Goal: Obtain resource: Download file/media

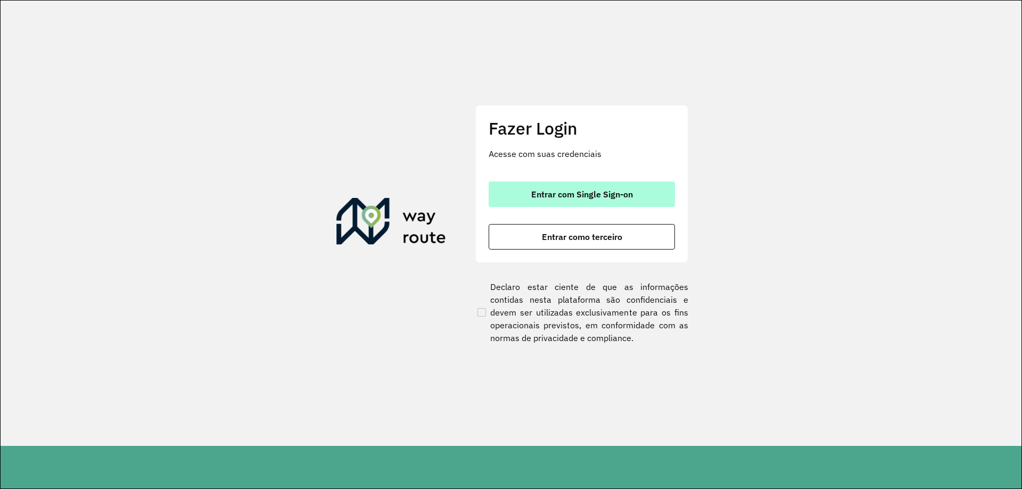
click at [558, 200] on button "Entrar com Single Sign-on" at bounding box center [582, 194] width 186 height 26
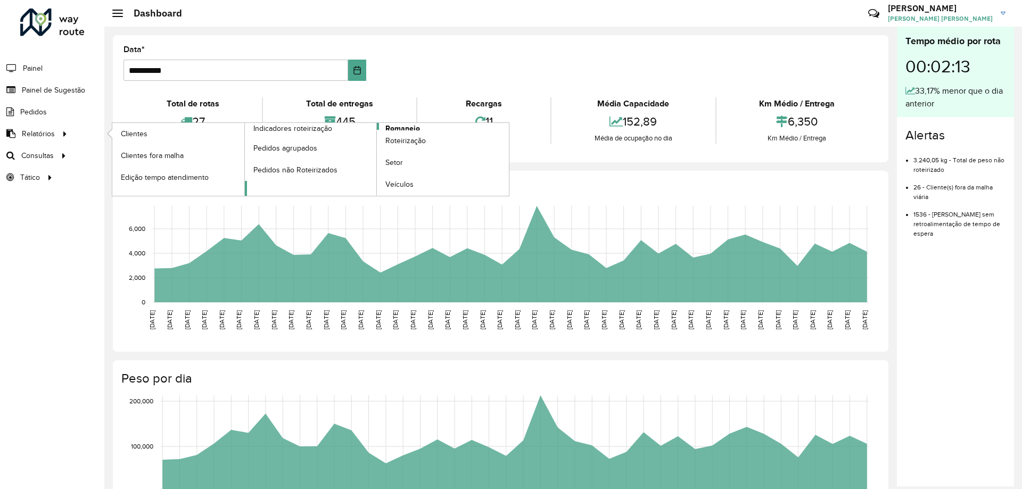
click at [407, 126] on span "Romaneio" at bounding box center [402, 128] width 35 height 11
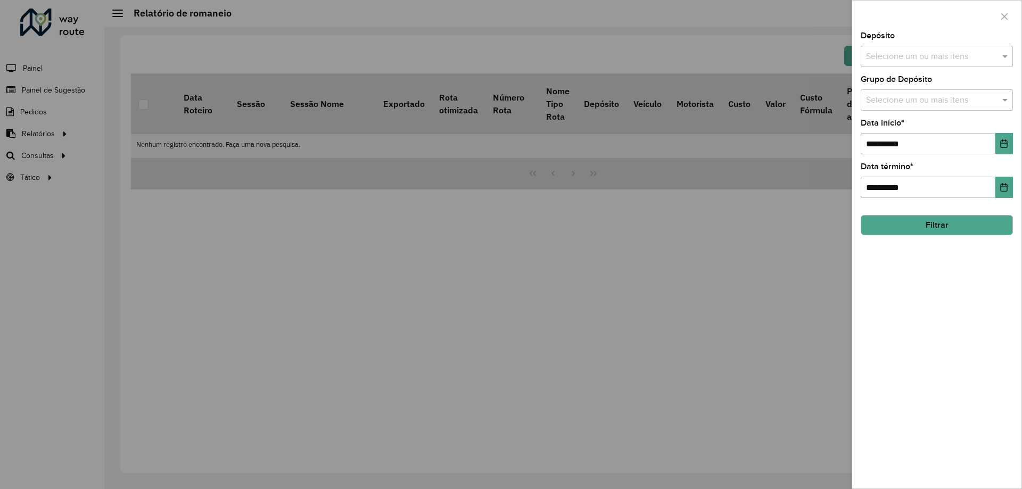
click at [945, 61] on input "text" at bounding box center [931, 57] width 136 height 13
click at [890, 110] on div "CDD Petropolis" at bounding box center [936, 110] width 151 height 18
click at [1002, 60] on span at bounding box center [1005, 56] width 13 height 13
click at [999, 101] on span at bounding box center [1005, 100] width 13 height 13
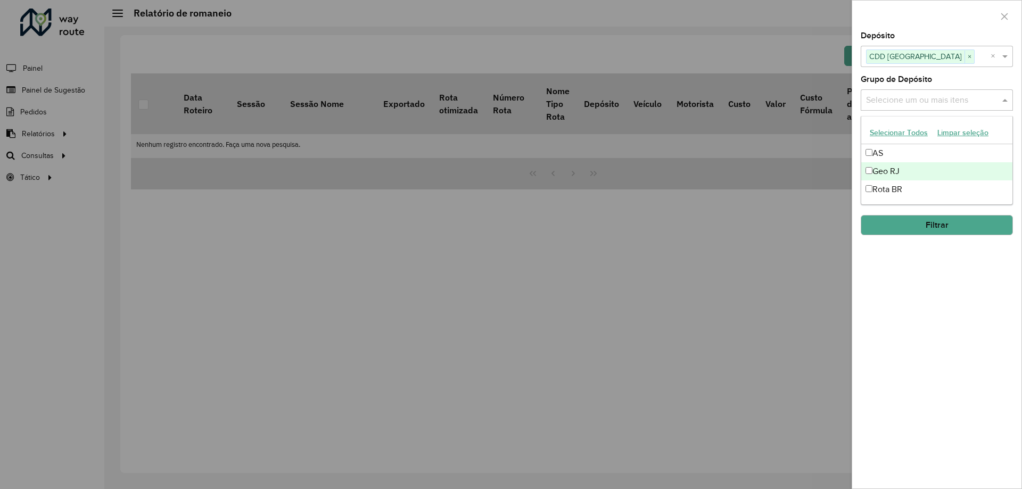
click at [902, 168] on div "Geo RJ" at bounding box center [936, 171] width 151 height 18
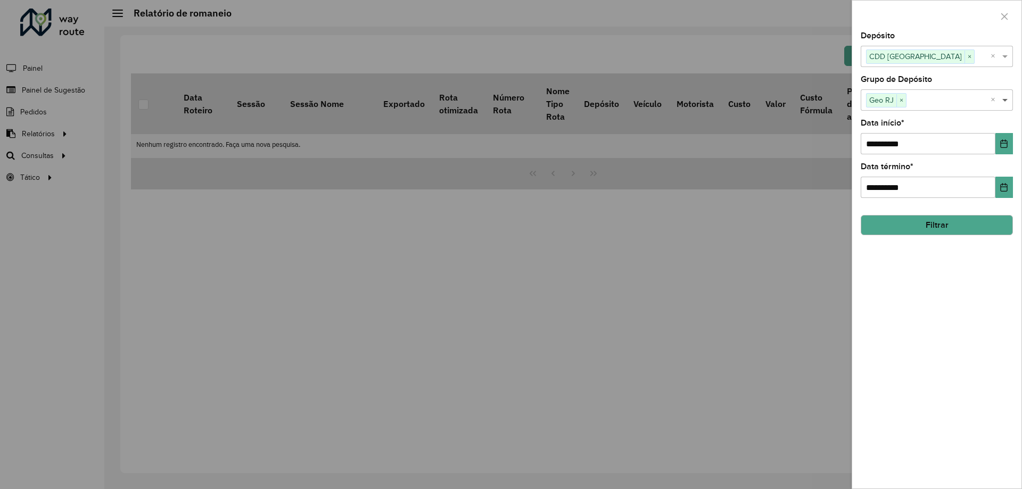
click at [1001, 96] on span at bounding box center [1005, 100] width 13 height 13
click at [1000, 145] on icon "Choose Date" at bounding box center [1003, 143] width 9 height 9
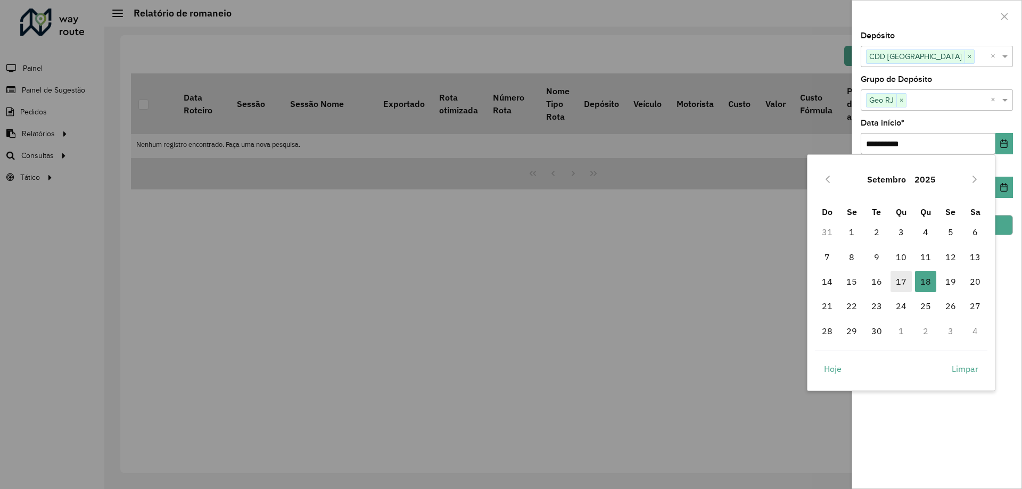
click at [903, 284] on span "17" at bounding box center [900, 281] width 21 height 21
type input "**********"
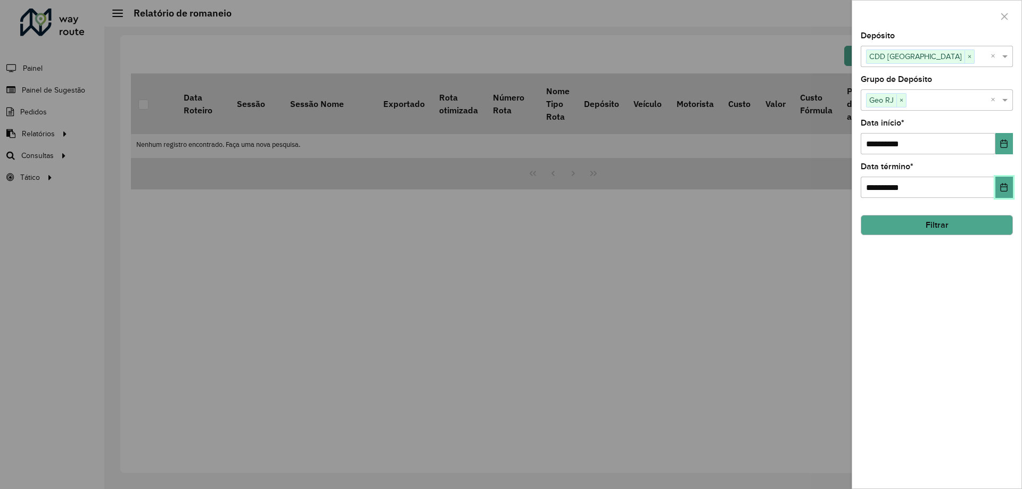
click at [1002, 185] on icon "Choose Date" at bounding box center [1004, 187] width 7 height 9
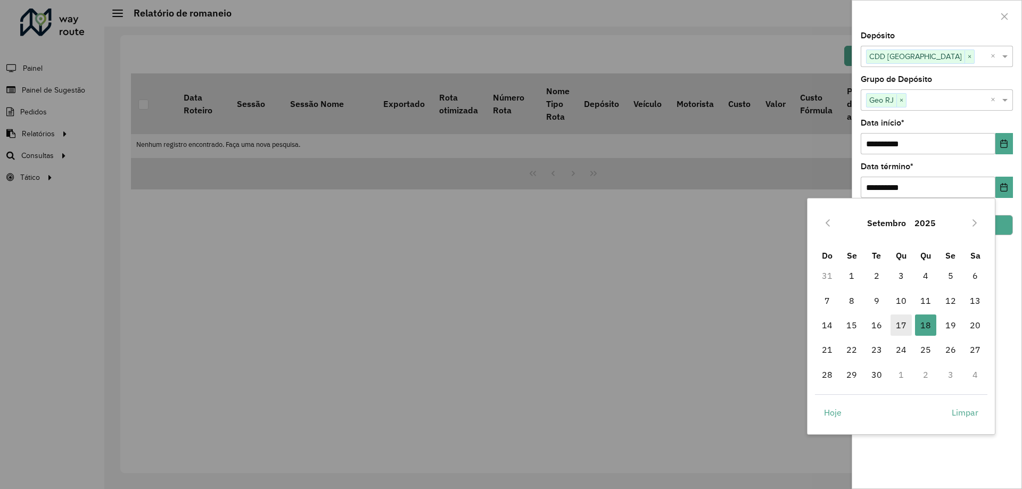
click at [904, 327] on span "17" at bounding box center [900, 325] width 21 height 21
type input "**********"
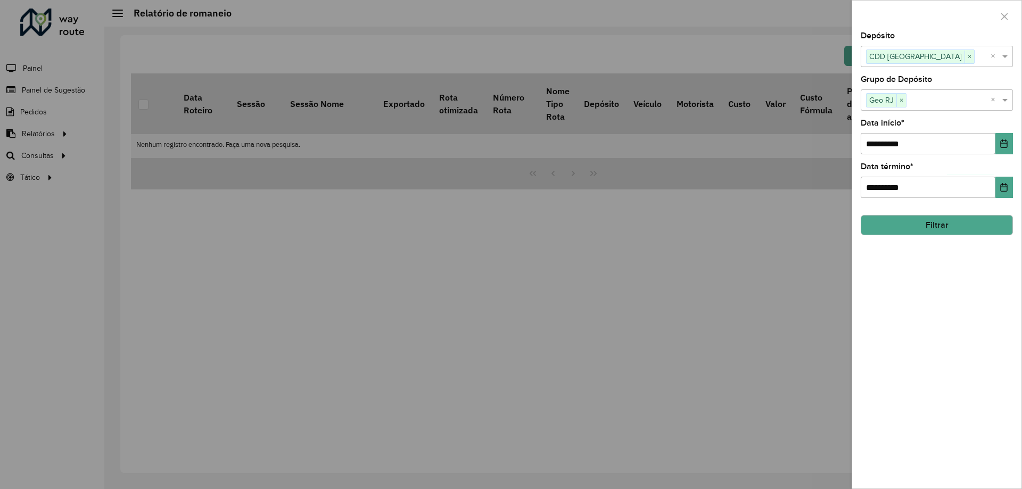
click at [939, 224] on button "Filtrar" at bounding box center [937, 225] width 152 height 20
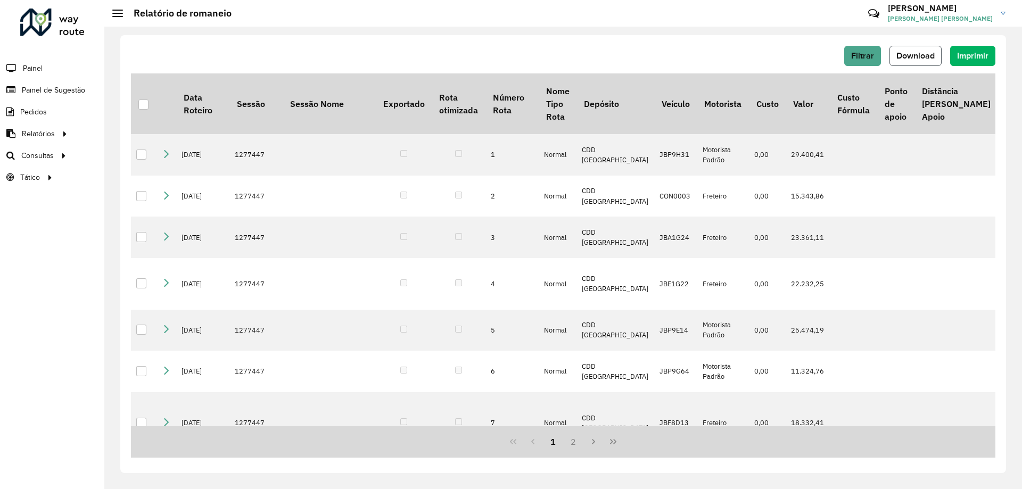
click at [925, 54] on span "Download" at bounding box center [915, 55] width 38 height 9
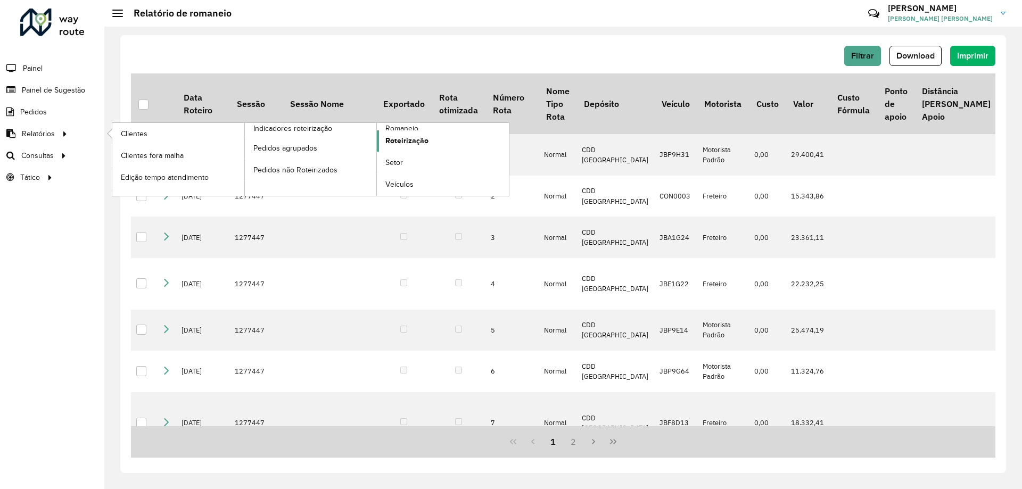
click at [409, 138] on span "Roteirização" at bounding box center [406, 140] width 43 height 11
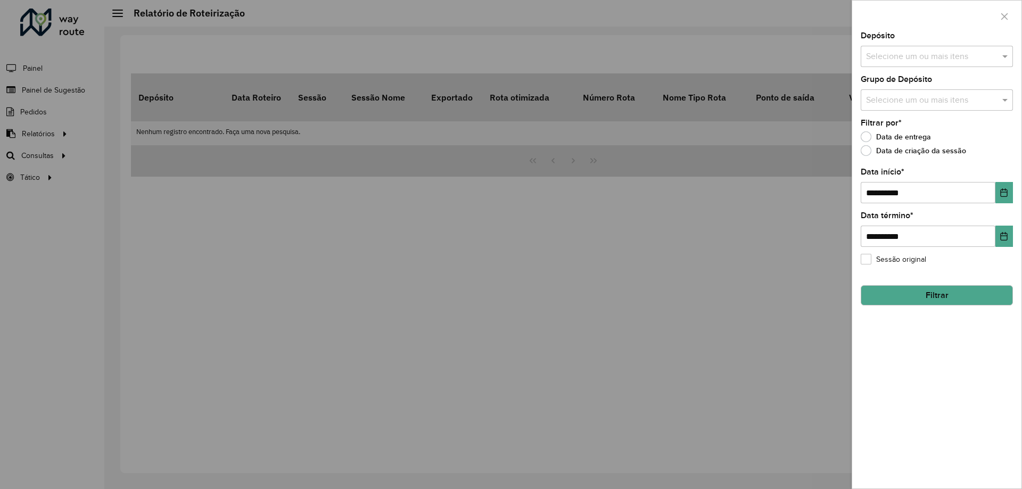
click at [914, 59] on input "text" at bounding box center [931, 57] width 136 height 13
click at [907, 106] on div "CDD Petropolis" at bounding box center [936, 110] width 151 height 18
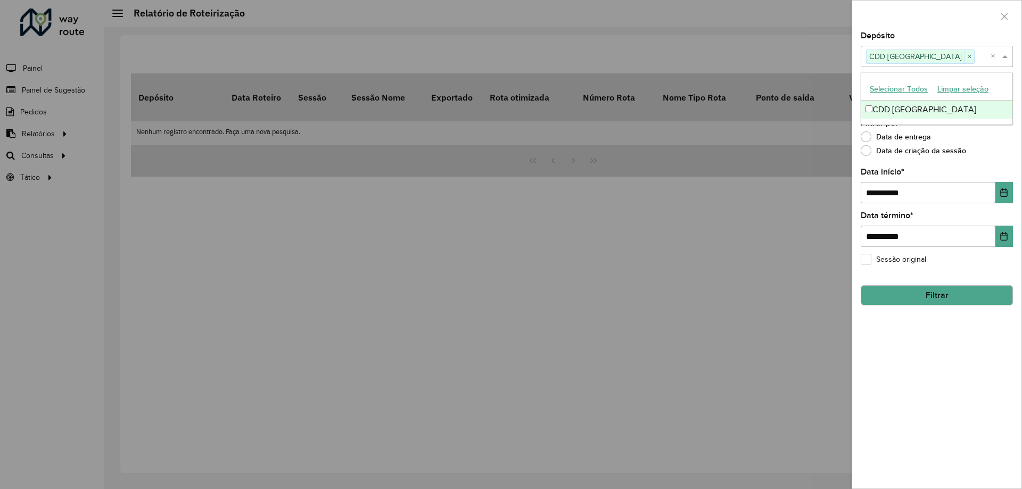
click at [1002, 64] on div "Selecione um ou mais itens CDD Petropolis × ×" at bounding box center [937, 56] width 152 height 21
click at [1008, 54] on span at bounding box center [1005, 56] width 13 height 13
click at [998, 92] on div "Selecione um ou mais itens" at bounding box center [937, 99] width 152 height 21
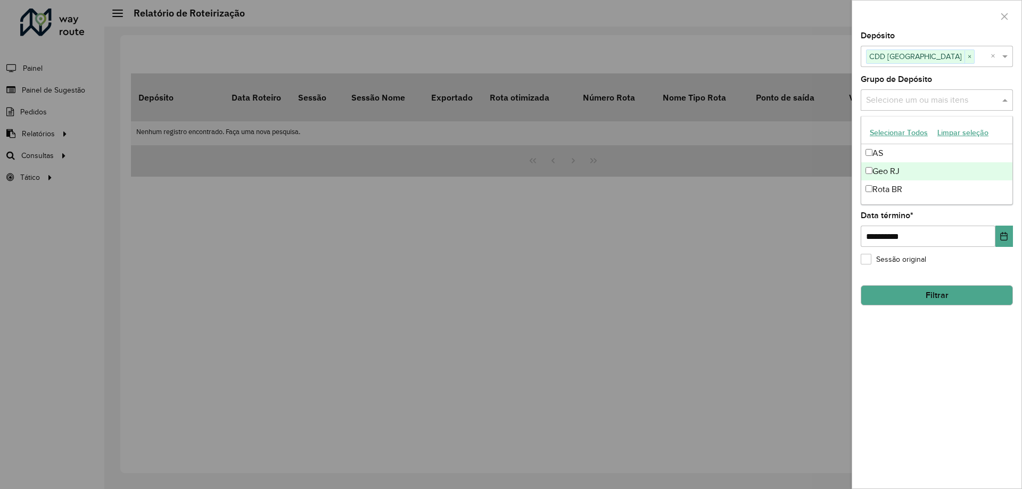
click at [915, 171] on div "Geo RJ" at bounding box center [936, 171] width 151 height 18
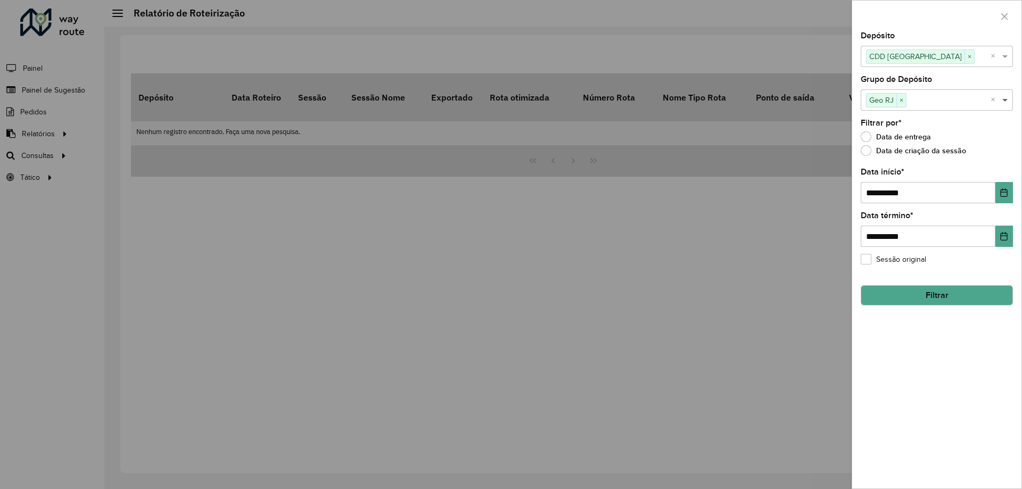
click at [1006, 103] on span at bounding box center [1005, 100] width 13 height 13
click at [939, 296] on button "Filtrar" at bounding box center [937, 295] width 152 height 20
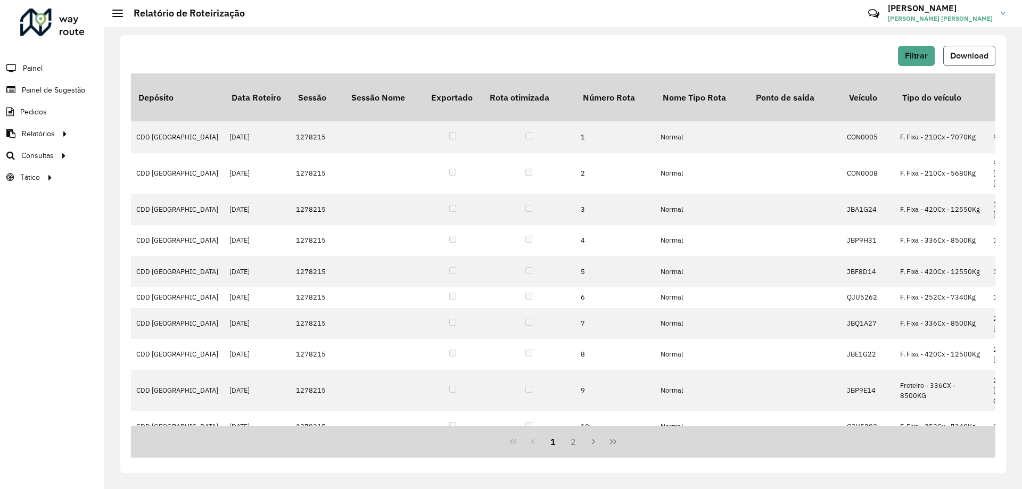
click at [961, 59] on span "Download" at bounding box center [969, 55] width 38 height 9
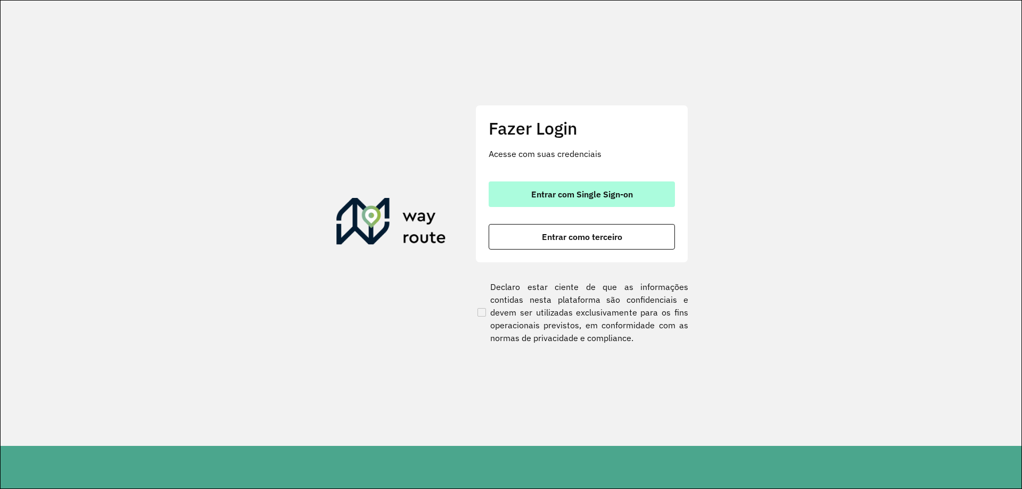
click at [589, 193] on span "Entrar com Single Sign-on" at bounding box center [582, 194] width 102 height 9
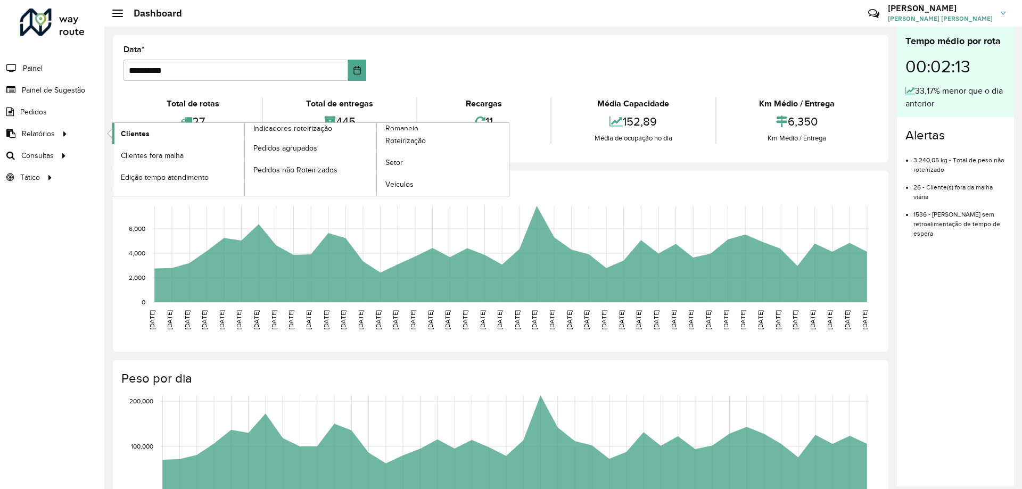
click at [131, 131] on span "Clientes" at bounding box center [135, 133] width 29 height 11
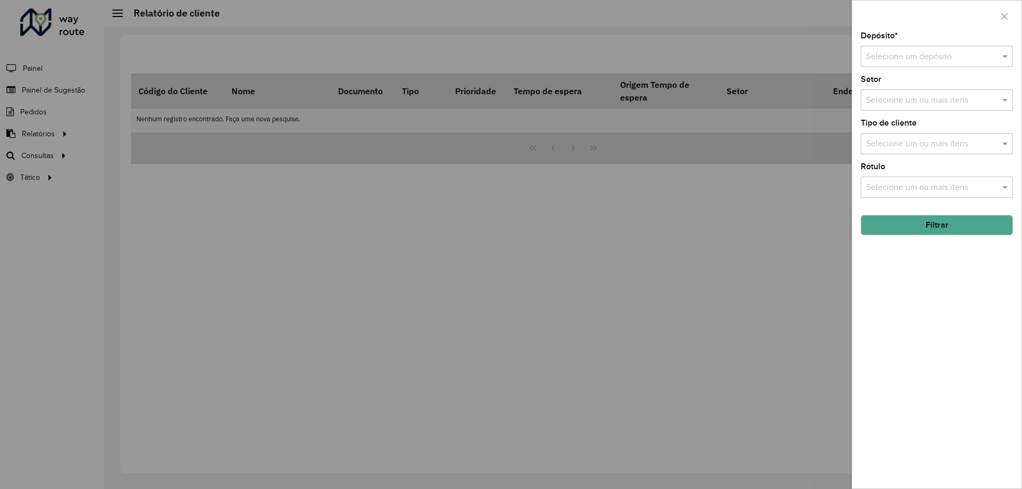
click at [907, 62] on input "text" at bounding box center [926, 57] width 120 height 13
click at [897, 92] on span "CDD Petropolis" at bounding box center [917, 86] width 104 height 9
click at [925, 225] on button "Filtrar" at bounding box center [937, 225] width 152 height 20
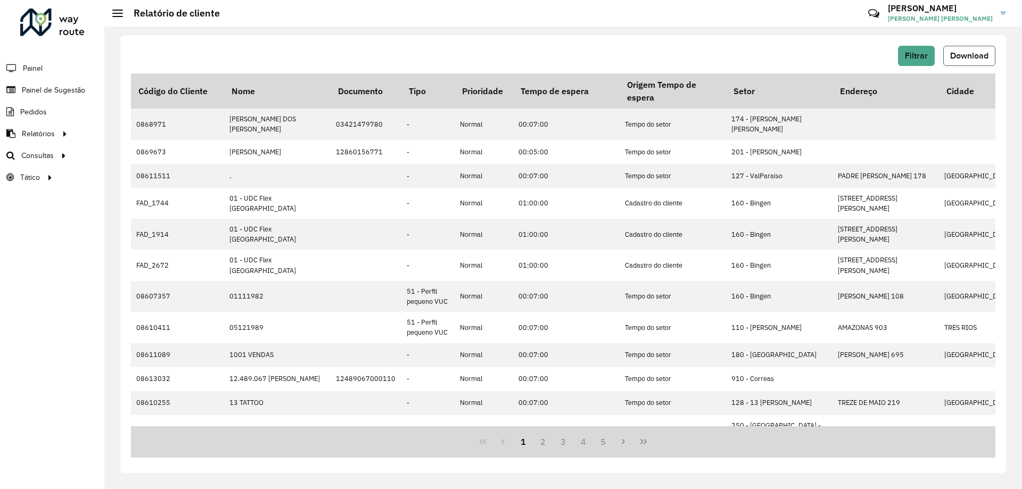
click at [960, 54] on span "Download" at bounding box center [969, 55] width 38 height 9
